Goal: Information Seeking & Learning: Learn about a topic

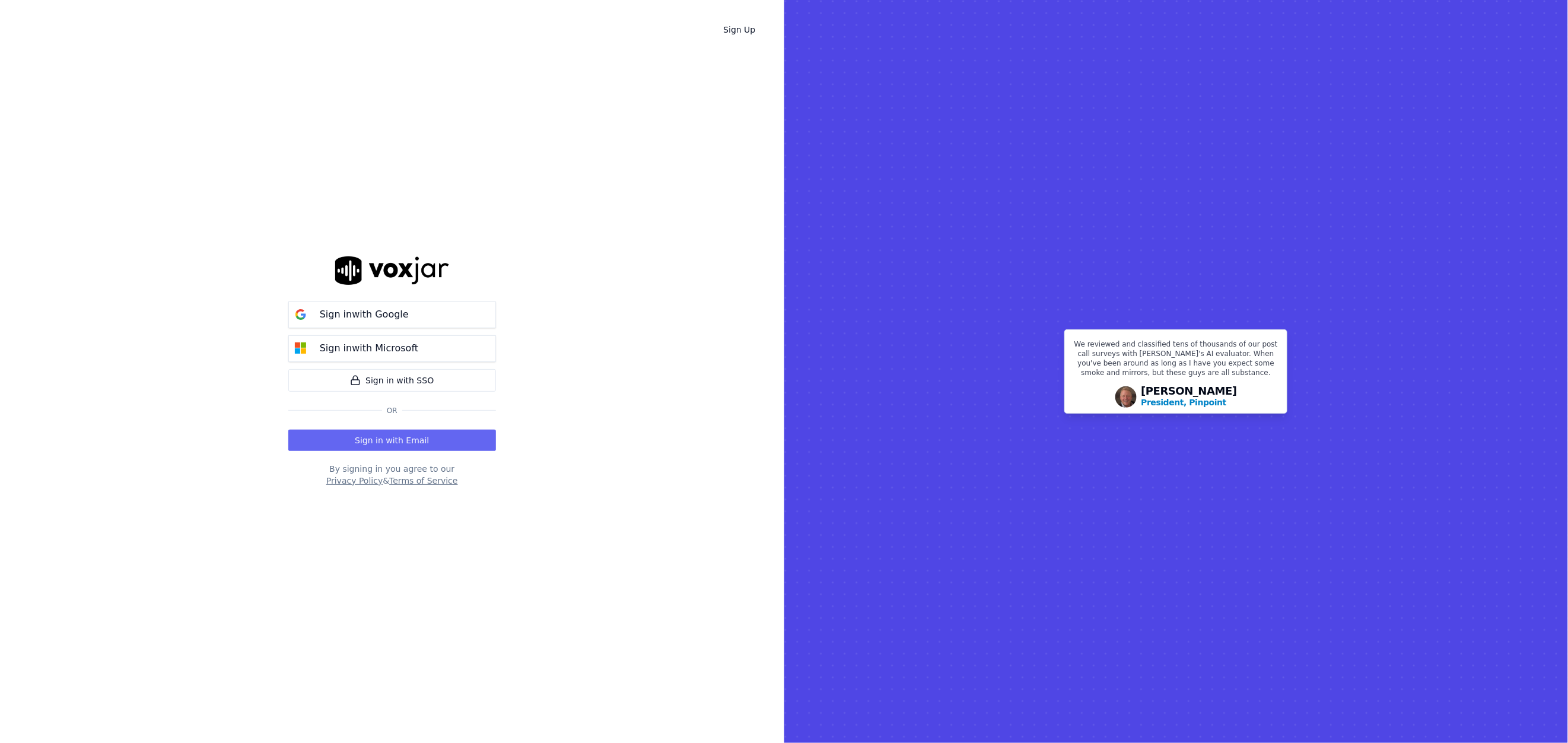
click at [392, 431] on button "Sign in with Email" at bounding box center [392, 440] width 208 height 21
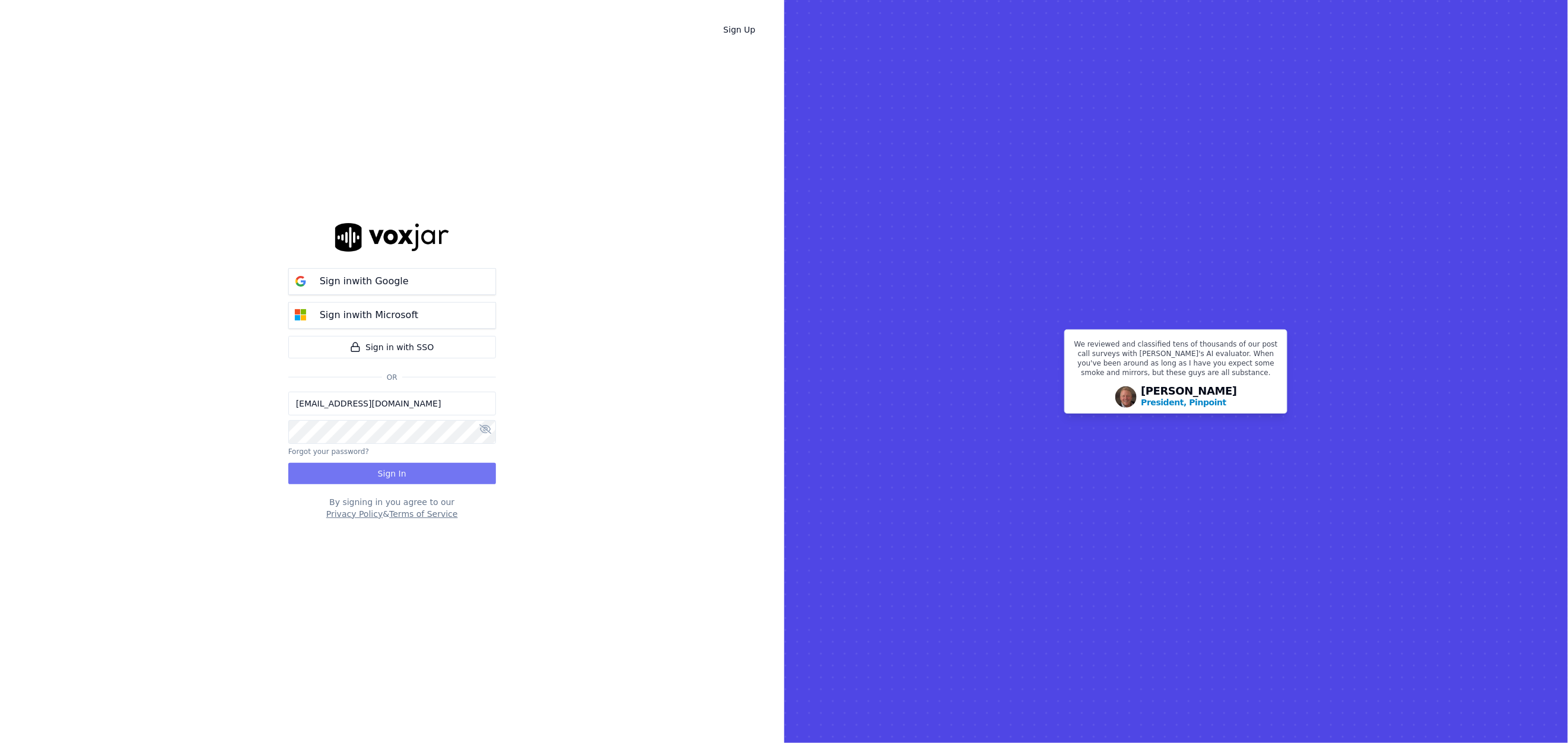
click at [392, 475] on button "Sign In" at bounding box center [392, 473] width 208 height 21
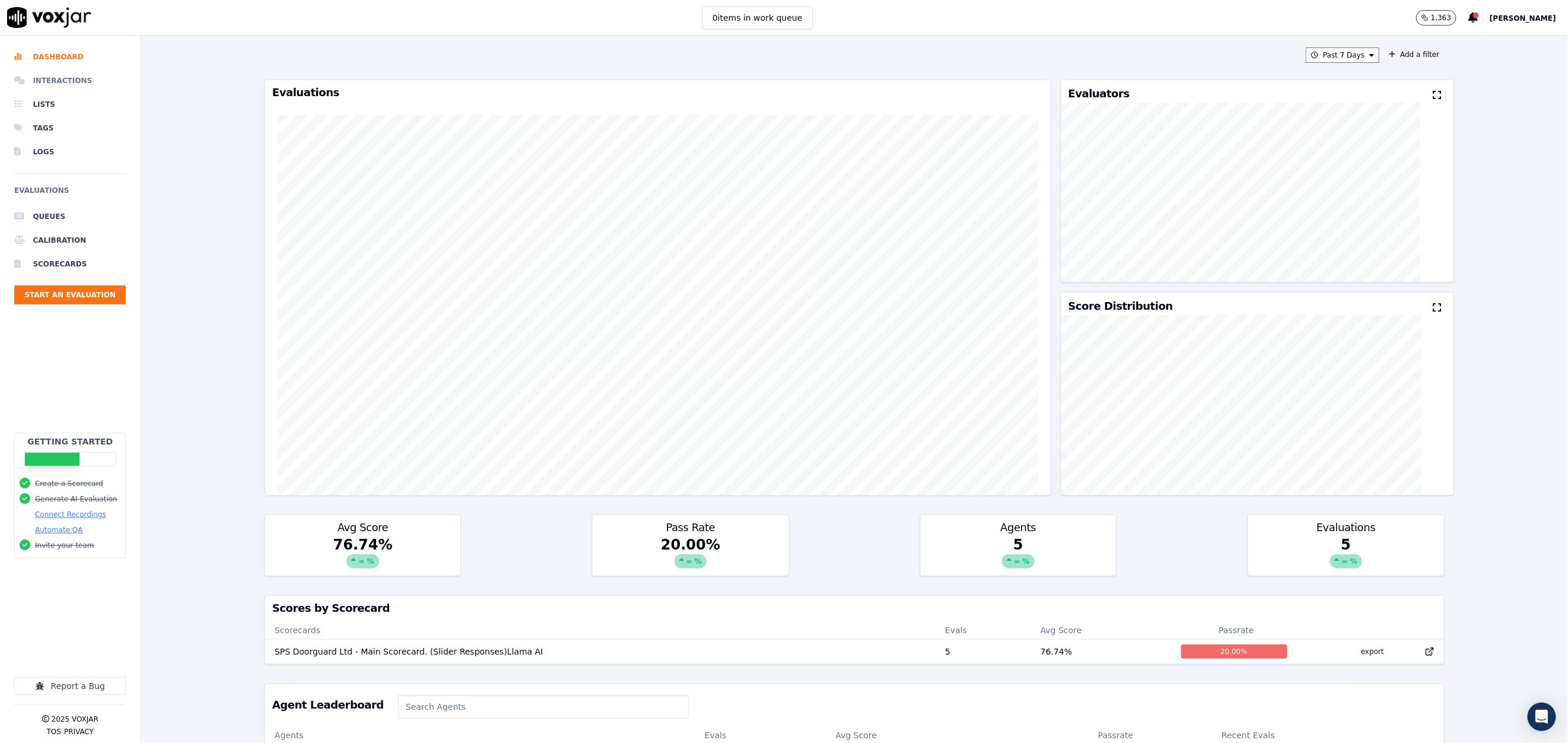
click at [42, 81] on li "Interactions" at bounding box center [70, 80] width 112 height 24
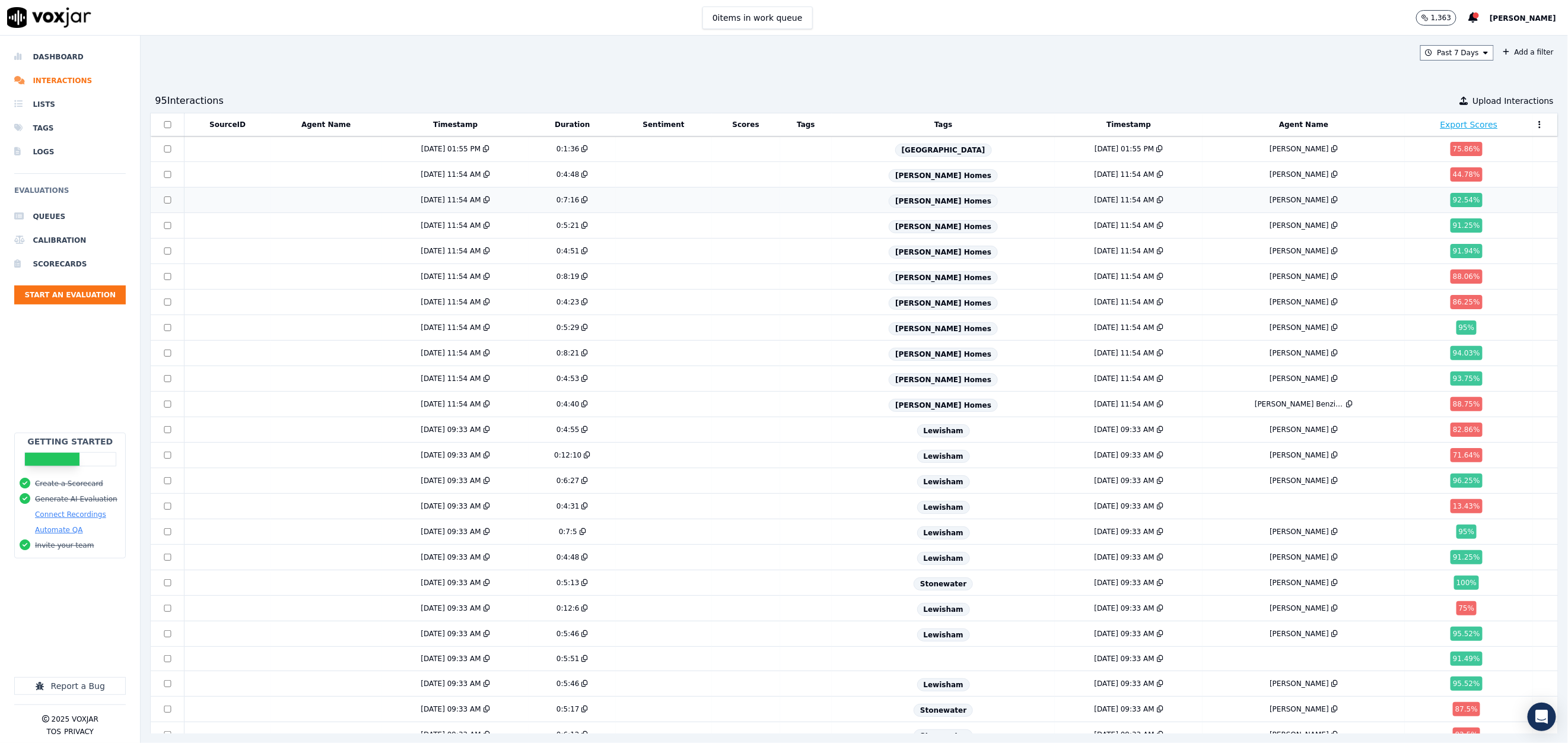
click at [242, 202] on td at bounding box center [227, 200] width 87 height 26
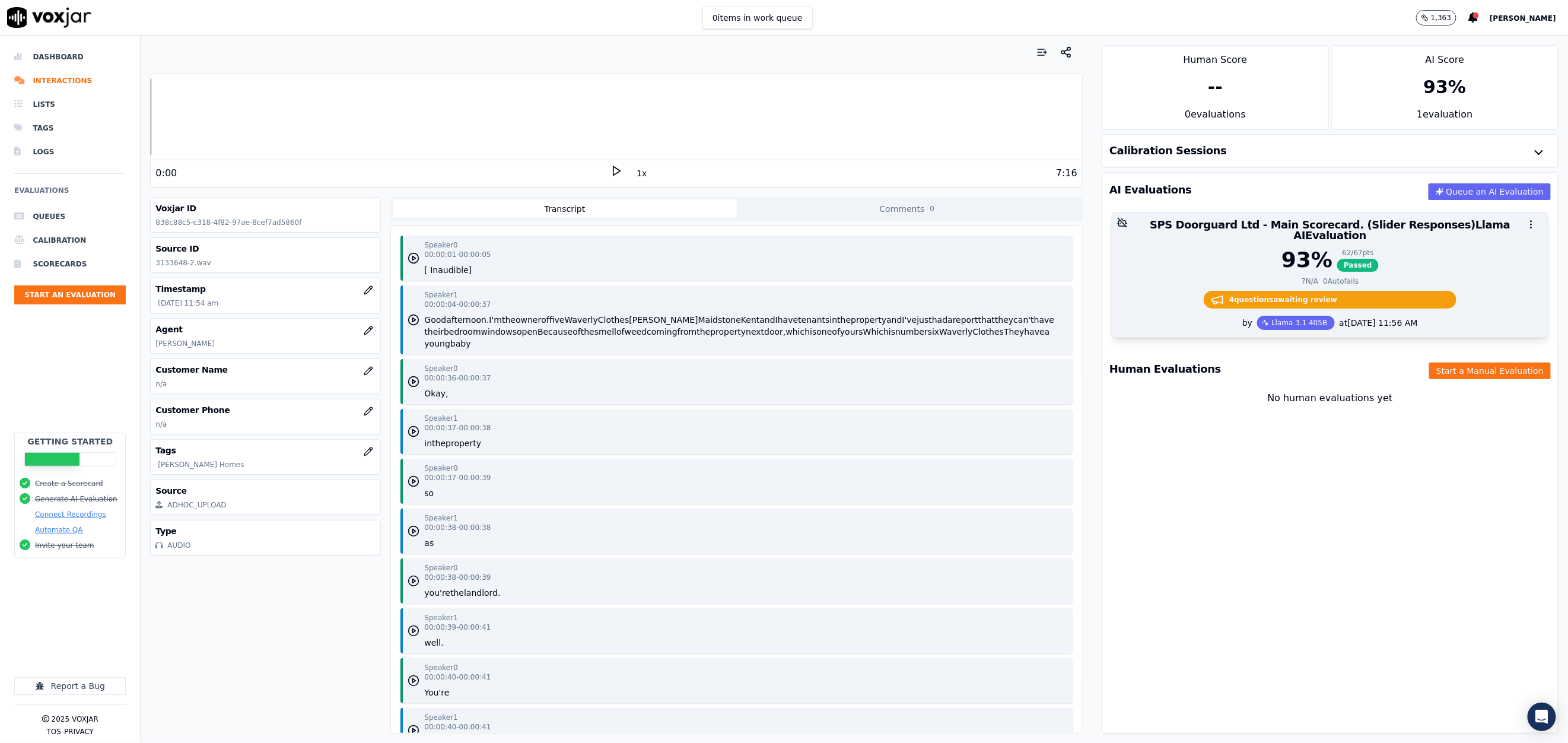
click at [1178, 248] on div "93 % 62 / 67 pts Passed" at bounding box center [1330, 260] width 422 height 24
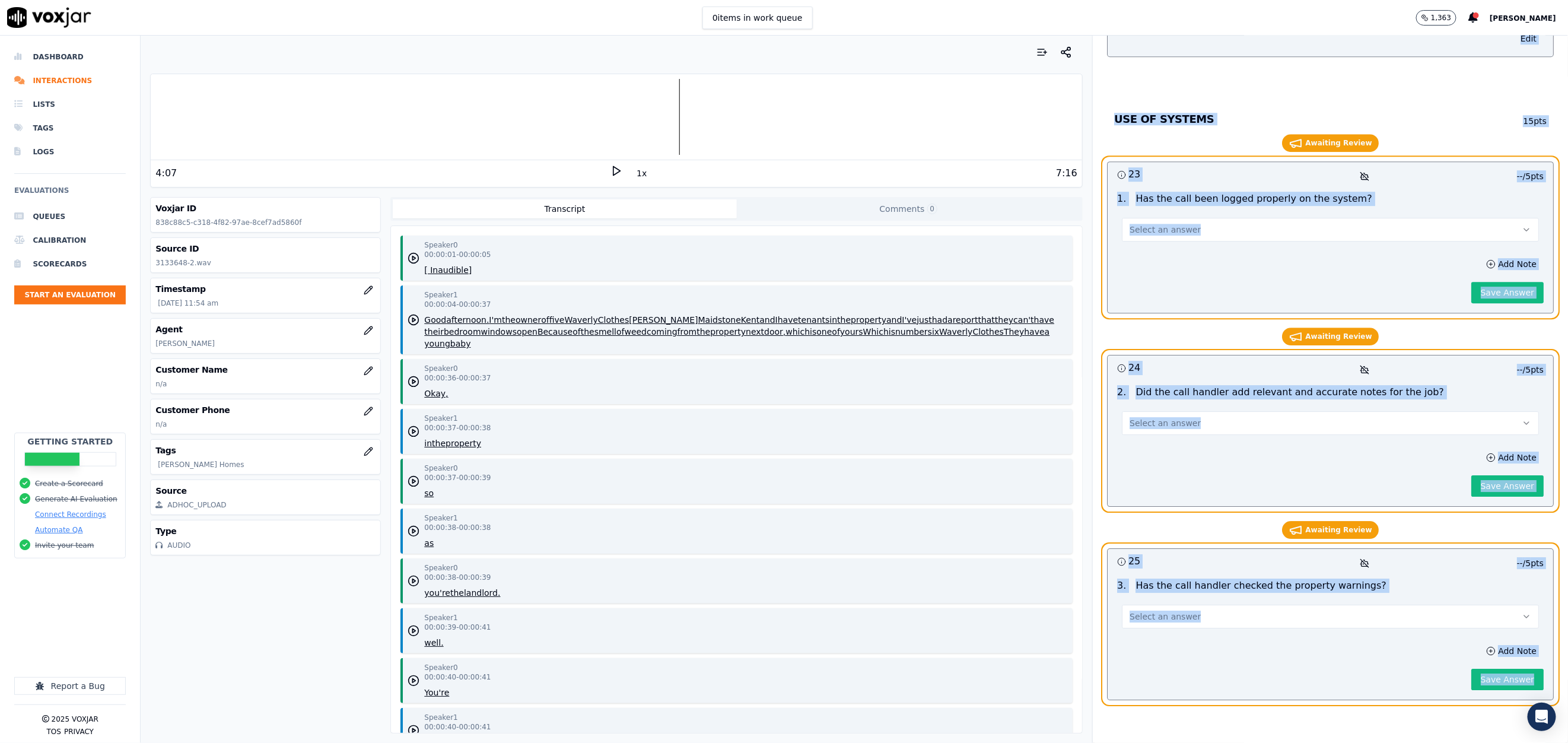
scroll to position [4810, 0]
drag, startPoint x: 1097, startPoint y: 180, endPoint x: 1529, endPoint y: 689, distance: 667.6
click at [1529, 689] on div "SPS Doorguard Ltd - Main Scorecard. (Slider Responses)Llama AI Scorecard SPS Do…" at bounding box center [1331, 389] width 476 height 707
copy div "COMPLIANCE / DATA PROTECTION / INTRODUCTION This is a new section 25 pts 1 0 / …"
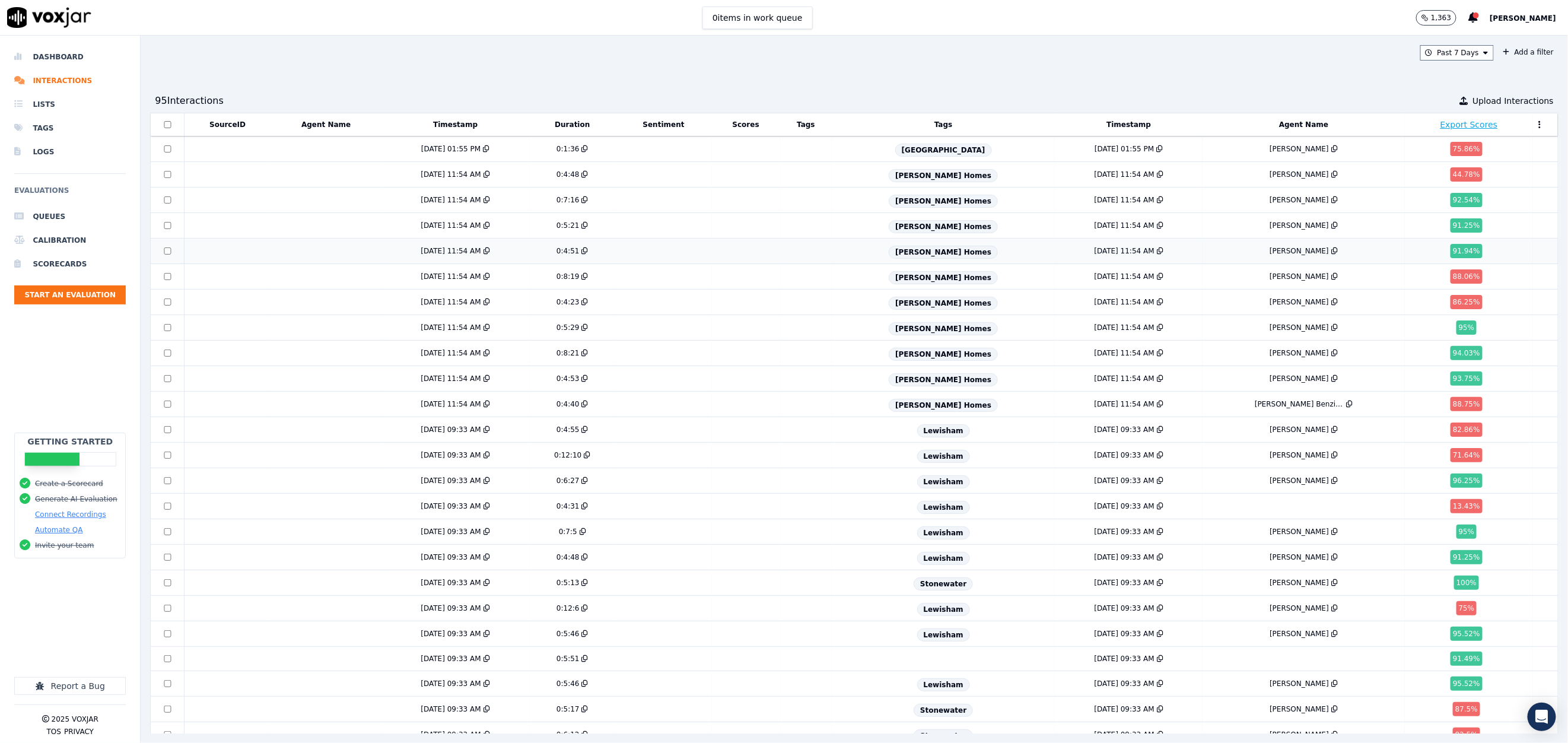
click at [211, 250] on td at bounding box center [227, 251] width 87 height 26
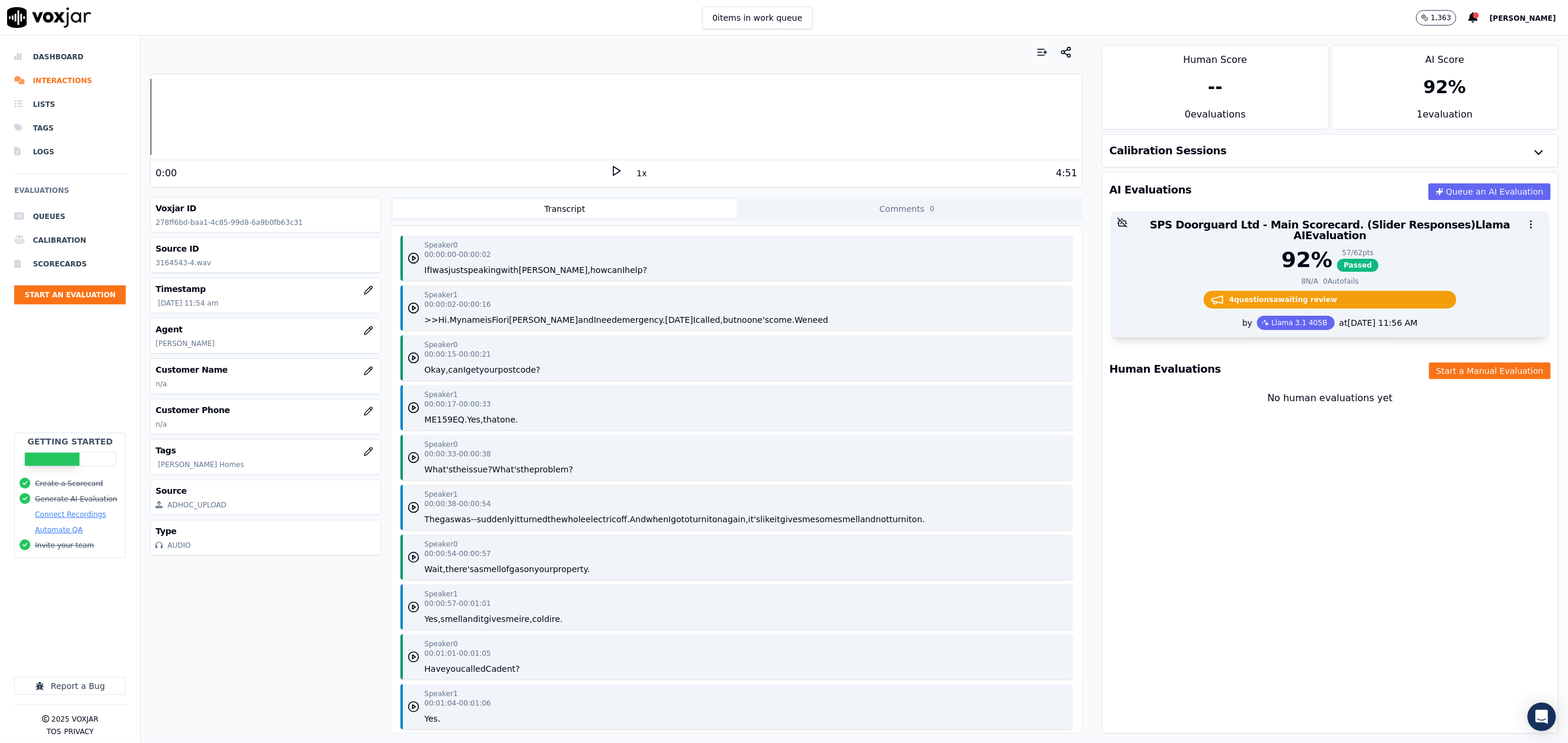
click at [1134, 261] on div "92 % 57 / 62 pts Passed" at bounding box center [1330, 260] width 422 height 24
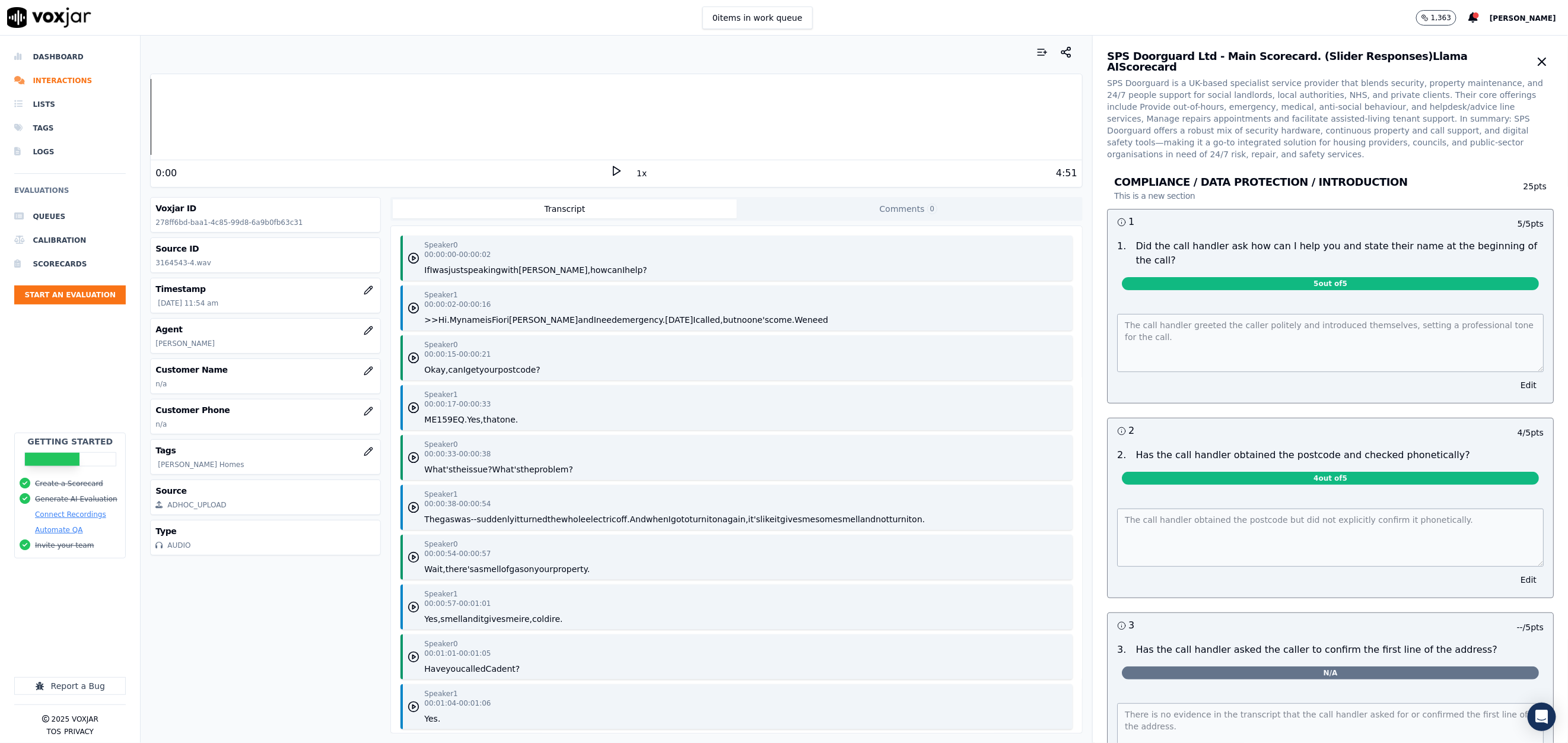
drag, startPoint x: 1567, startPoint y: 0, endPoint x: 1173, endPoint y: 153, distance: 422.7
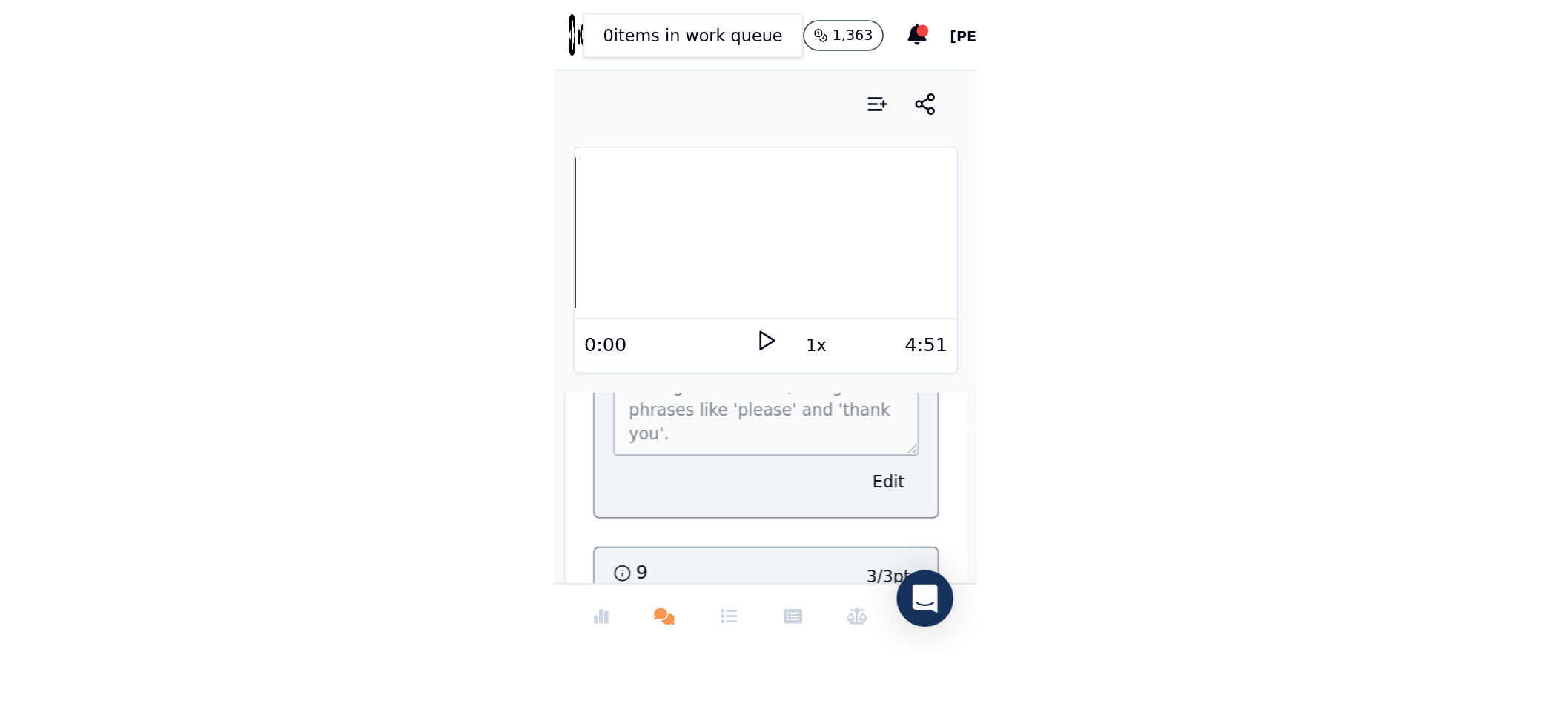
scroll to position [2602, 0]
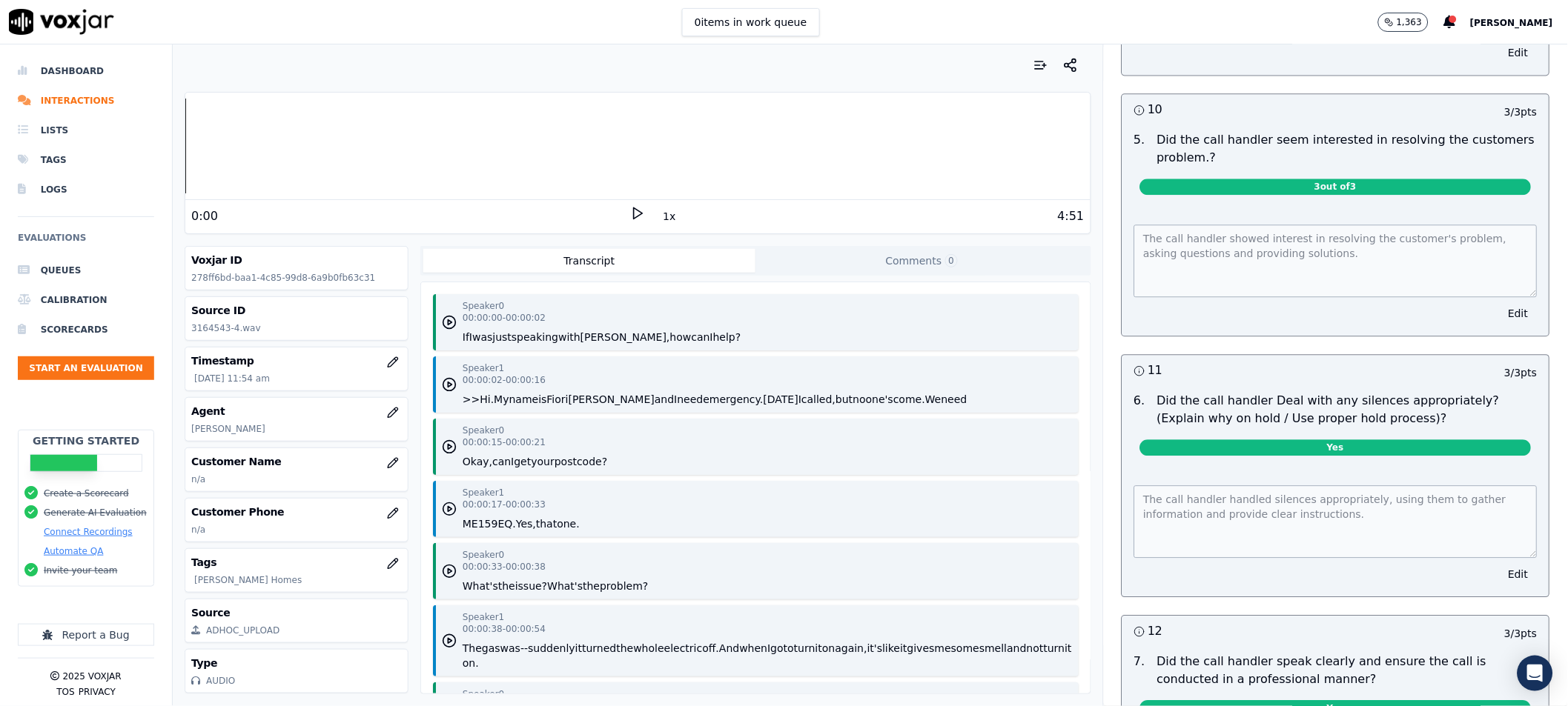
click at [1219, 131] on p "Did the call handler seem interested in resolving the customers problem.?" at bounding box center [1347, 148] width 380 height 36
drag, startPoint x: 1151, startPoint y: 101, endPoint x: 1120, endPoint y: 349, distance: 249.9
click at [1134, 365] on icon "button" at bounding box center [1140, 371] width 11 height 11
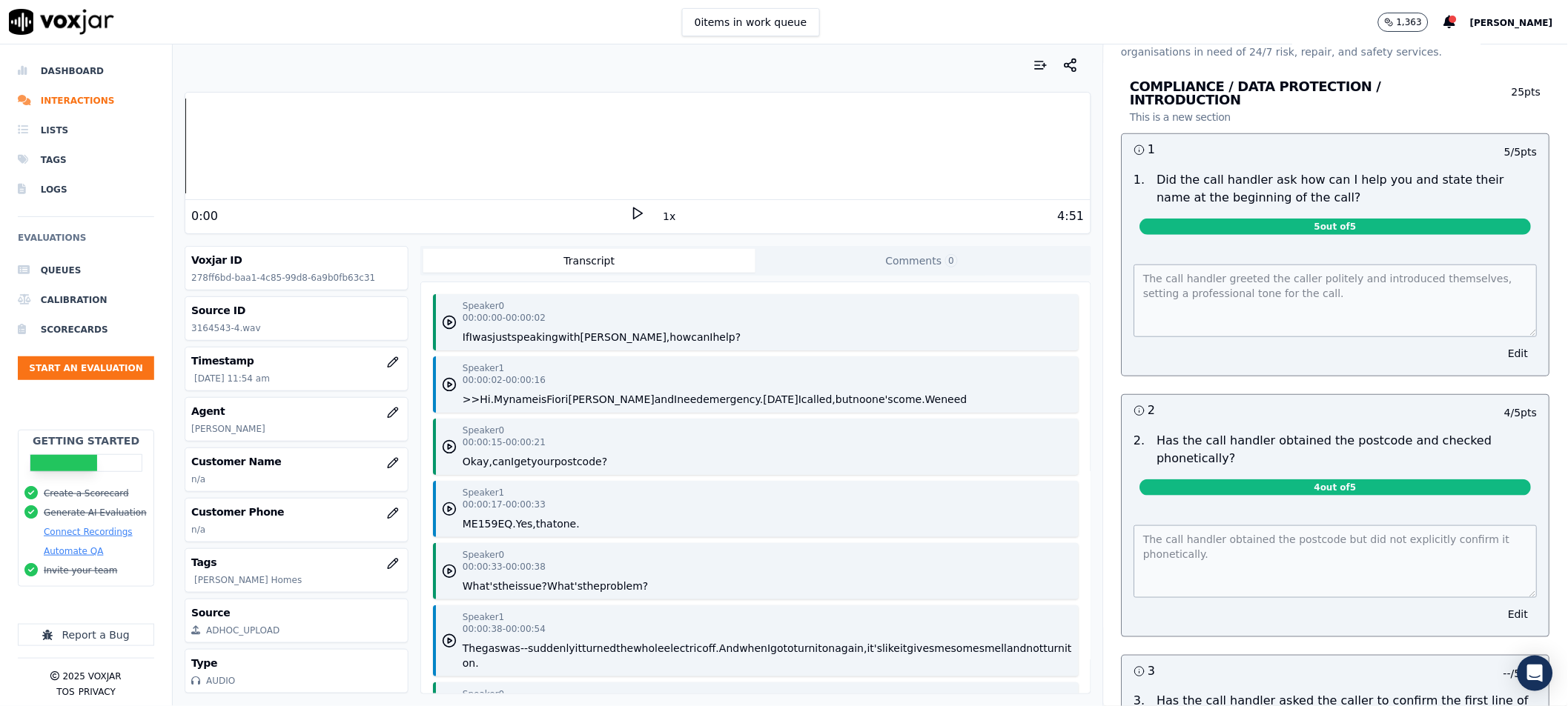
scroll to position [0, 0]
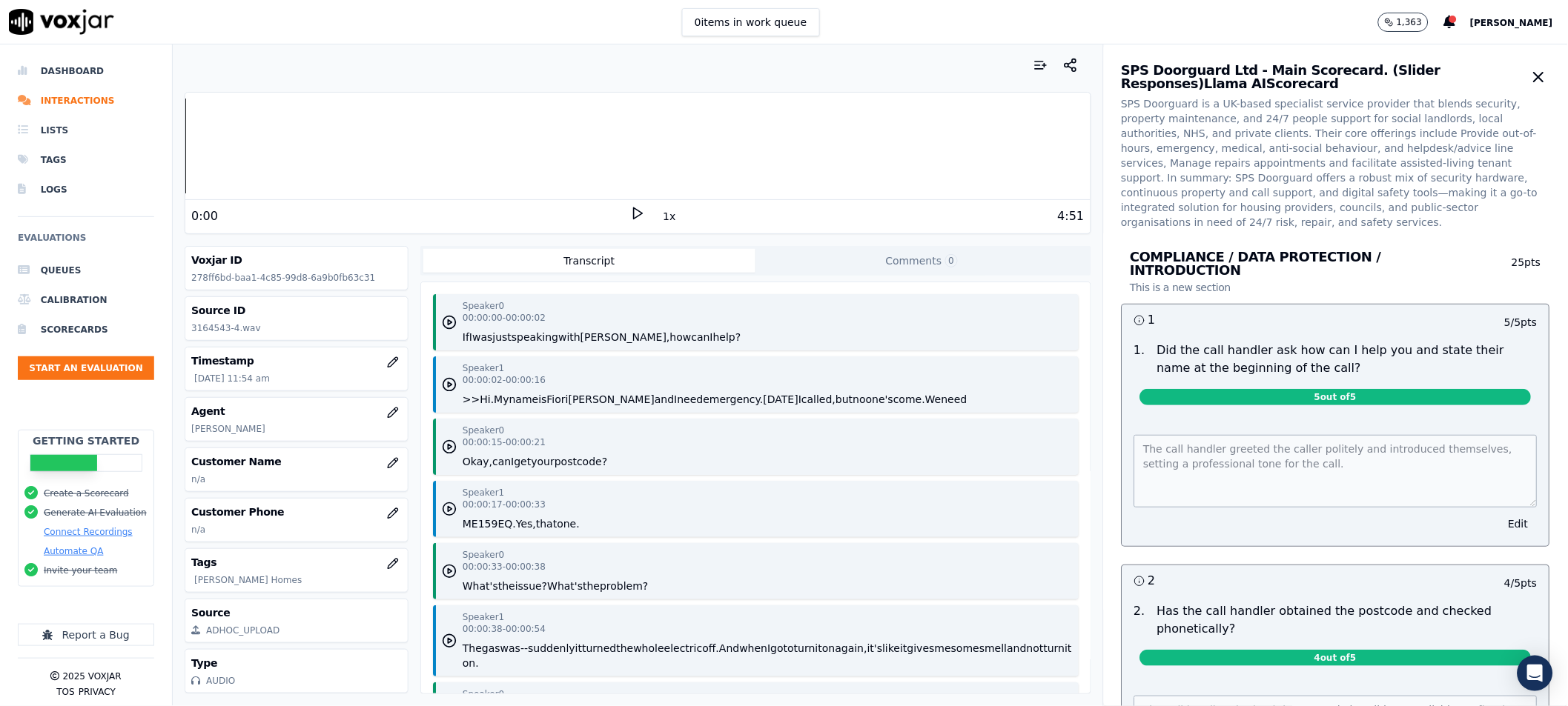
click at [1225, 164] on p "SPS Doorguard is a UK-based specialist service provider that blends security, p…" at bounding box center [1336, 163] width 428 height 133
click at [1250, 129] on p "SPS Doorguard is a UK-based specialist service provider that blends security, p…" at bounding box center [1336, 163] width 428 height 133
